Goal: Task Accomplishment & Management: Manage account settings

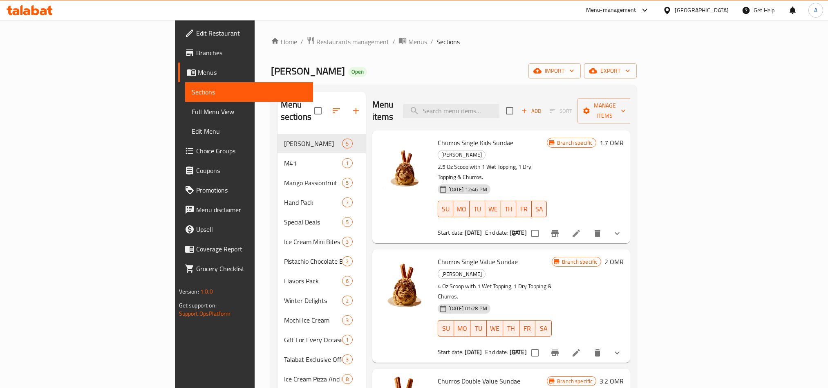
click at [672, 13] on icon at bounding box center [667, 10] width 9 height 9
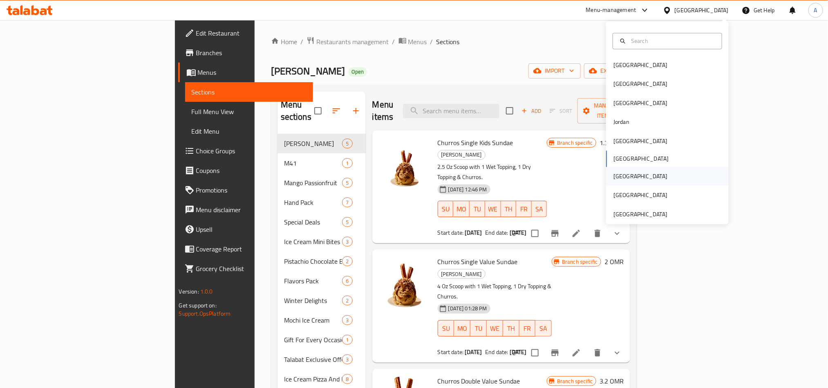
click at [616, 176] on div "[GEOGRAPHIC_DATA]" at bounding box center [641, 176] width 54 height 9
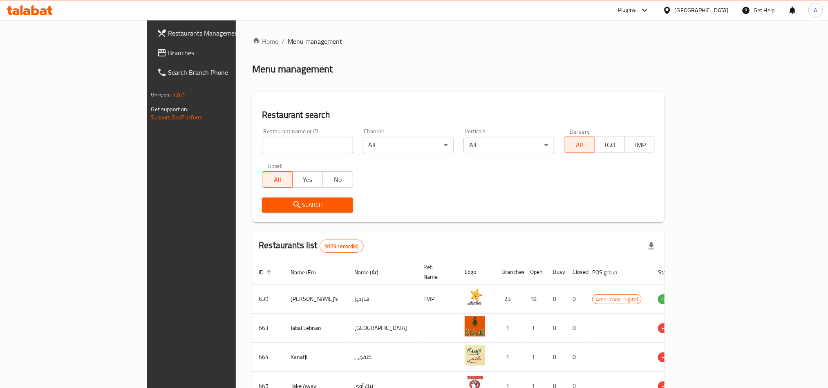
click at [262, 143] on input "search" at bounding box center [307, 145] width 91 height 16
paste input "10800"
type input "10800"
click at [269, 206] on span "Search" at bounding box center [308, 205] width 78 height 10
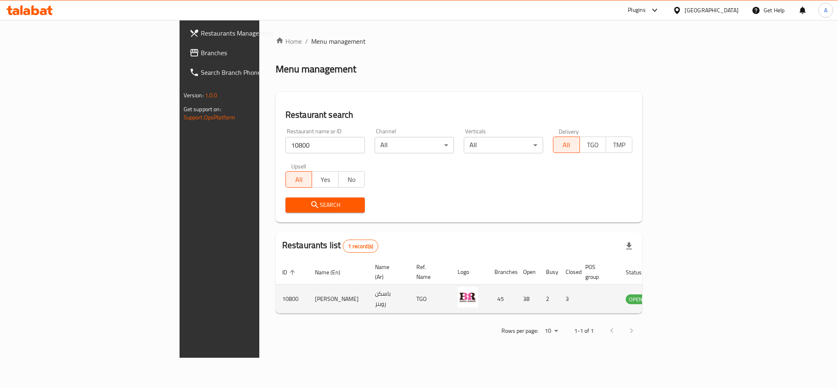
click at [678, 296] on icon "enhanced table" at bounding box center [673, 299] width 9 height 7
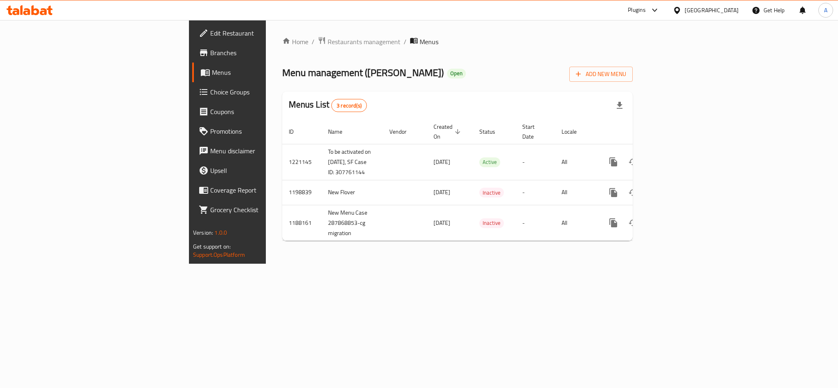
click at [210, 91] on span "Choice Groups" at bounding box center [266, 92] width 112 height 10
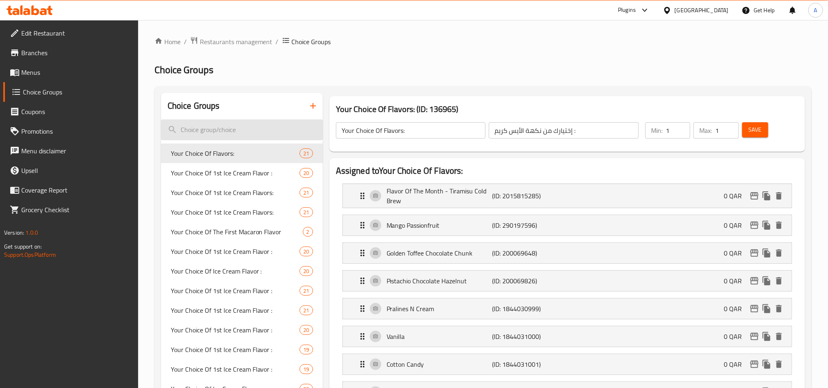
click at [237, 128] on input "search" at bounding box center [242, 129] width 162 height 21
paste input "Flavor Of The Month - Tiramisu Cold Brew"
click at [242, 122] on input "Flavor Of The Month - Tiramisu Cold Brew" at bounding box center [242, 129] width 162 height 21
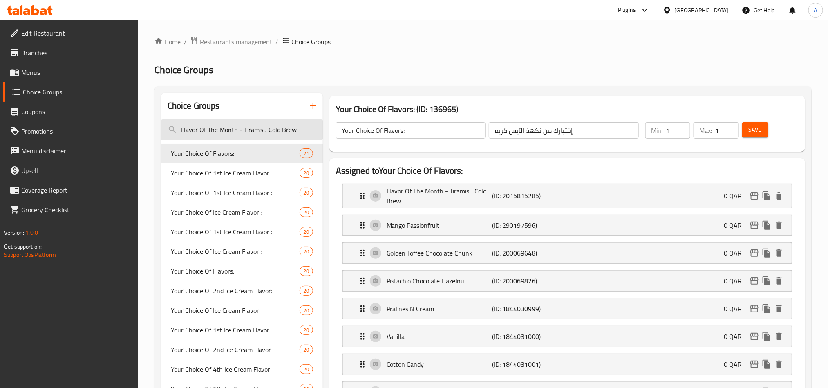
click at [242, 122] on input "Flavor Of The Month - Tiramisu Cold Brew" at bounding box center [242, 129] width 162 height 21
paste input "Your Choice Of 1st Ice Cream Flavors:"
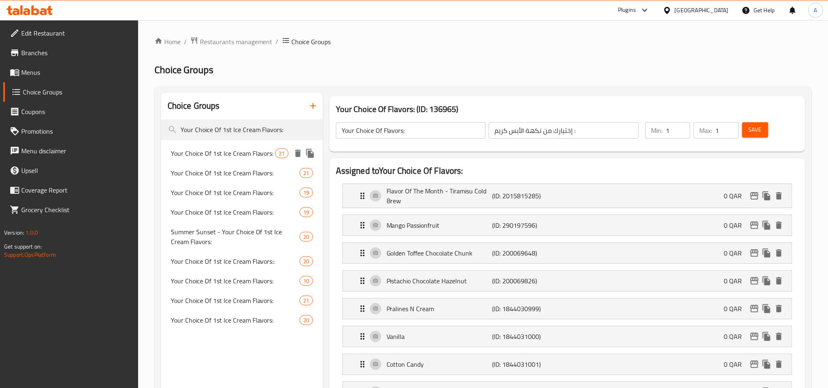
type input "Your Choice Of 1st Ice Cream Flavors:"
click at [231, 153] on span "Your Choice Of 1st Ice Cream Flavors:" at bounding box center [223, 153] width 105 height 10
click at [233, 173] on span "Your Choice Of 1st Ice Cream Flavors:" at bounding box center [235, 173] width 129 height 10
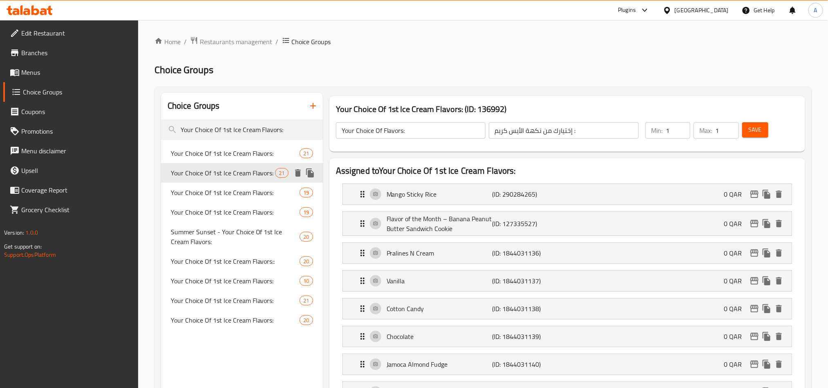
type input "Your Choice Of 1st Ice Cream Flavors:"
type input "إختيارك من نكهة الأيس [PERSON_NAME]:"
click at [228, 199] on div "Your Choice Of 1st Ice Cream Flavors: 19" at bounding box center [242, 193] width 162 height 20
click at [223, 217] on span "Your Choice Of 1st Ice Cream Flavors:" at bounding box center [235, 212] width 129 height 10
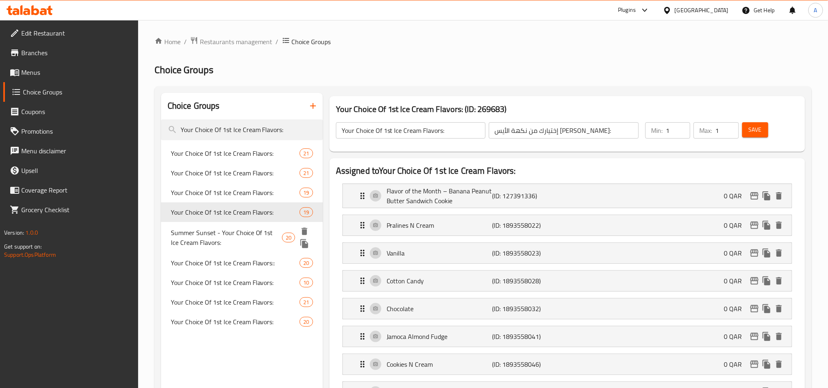
type input "Your Choice Of 1st Ice Cream Flavors:"
type input "إختيارك من نكهة الأيس [PERSON_NAME]:"
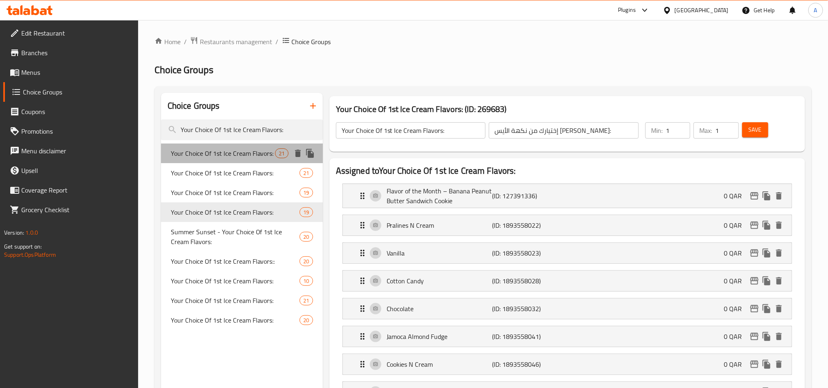
click at [235, 154] on span "Your Choice Of 1st Ice Cream Flavors:" at bounding box center [223, 153] width 105 height 10
click at [228, 171] on span "Your Choice Of 1st Ice Cream Flavors:" at bounding box center [235, 173] width 129 height 10
click at [218, 210] on span "Your Choice Of 1st Ice Cream Flavors:" at bounding box center [235, 212] width 129 height 10
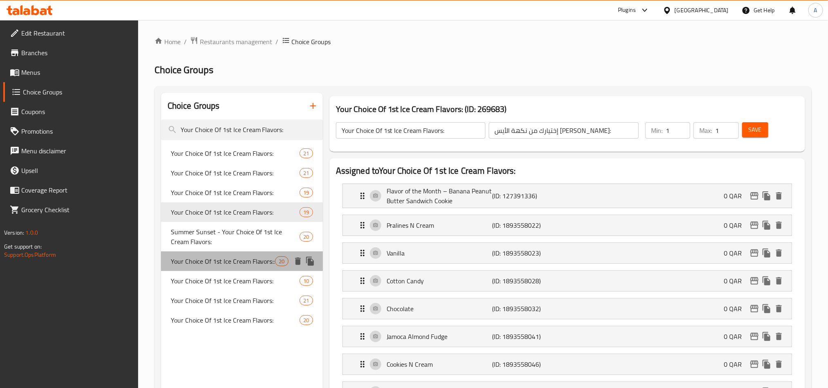
type input "Your Choice Of 1st Ice Cream Flavors:"
type input "إختيارك من نكهة الأيس [PERSON_NAME]:"
drag, startPoint x: 211, startPoint y: 265, endPoint x: 225, endPoint y: 302, distance: 39.6
click at [211, 265] on span "Your Choice Of 1st Ice Cream Flavors::" at bounding box center [223, 261] width 105 height 10
click at [215, 305] on span "Your Choice Of 1st Ice Cream Flavors:" at bounding box center [235, 301] width 129 height 10
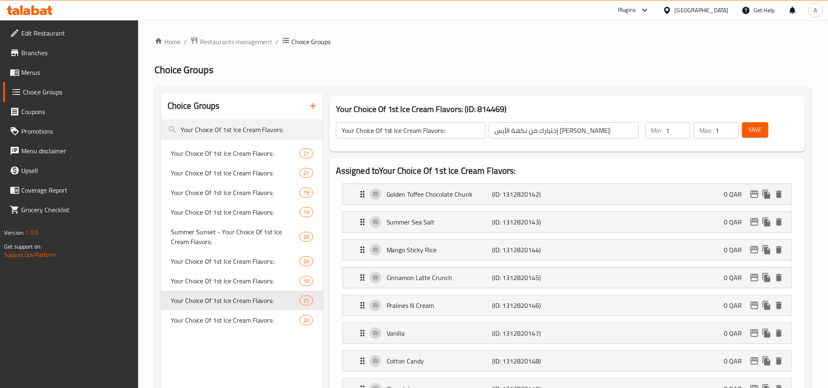
type input "Your Choice Of 1st Ice Cream Flavors:"
